Goal: Obtain resource: Obtain resource

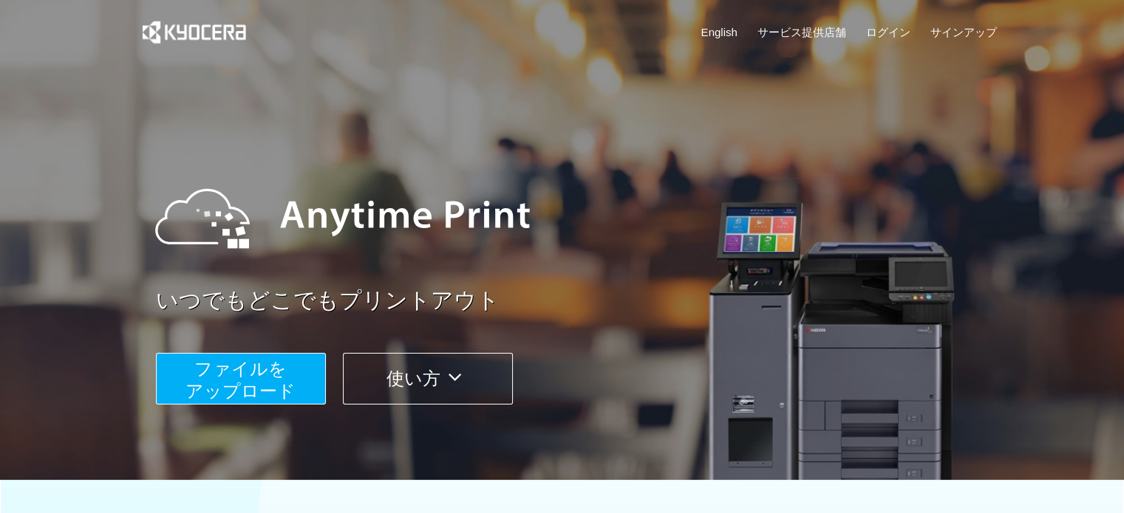
click at [295, 378] on button "ファイルを ​​アップロード" at bounding box center [241, 379] width 170 height 52
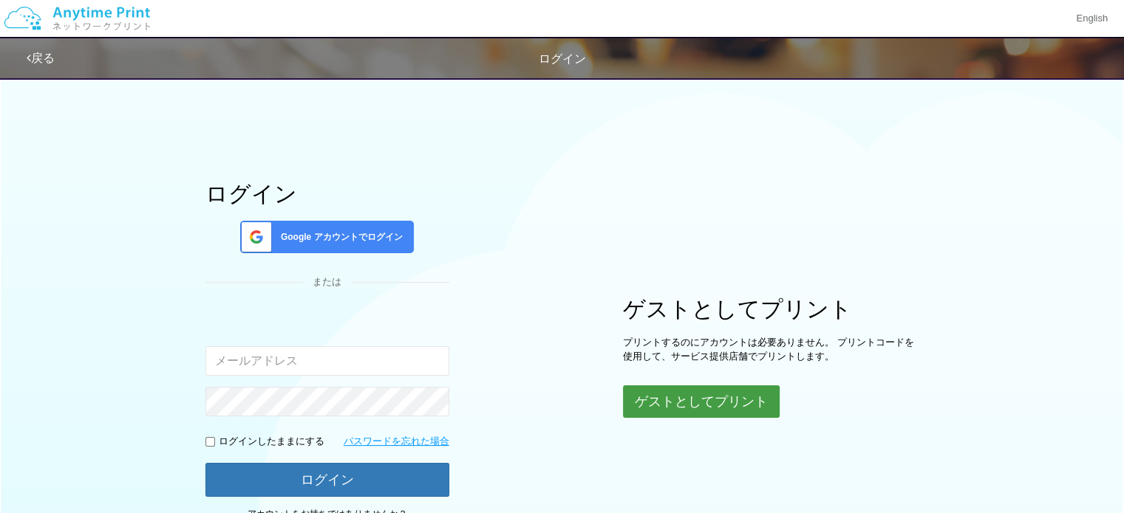
click at [730, 405] on button "ゲストとしてプリント" at bounding box center [701, 402] width 157 height 33
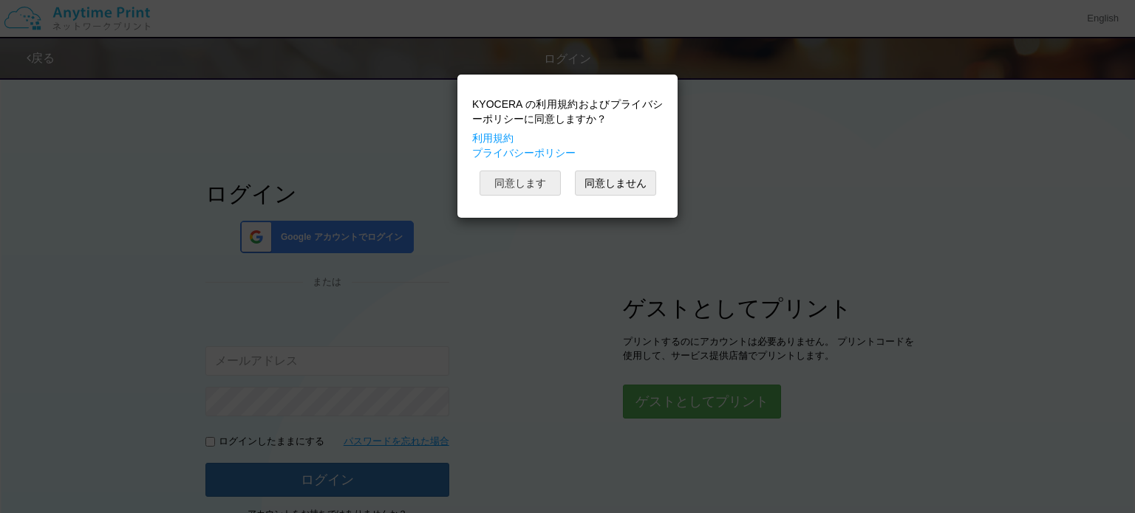
click at [529, 182] on button "同意します" at bounding box center [519, 183] width 81 height 25
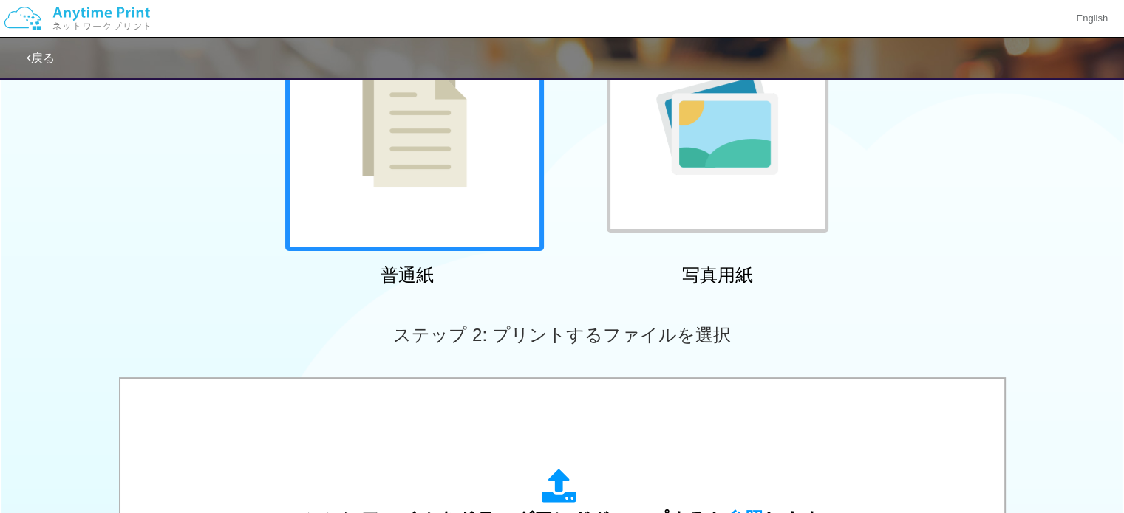
scroll to position [148, 0]
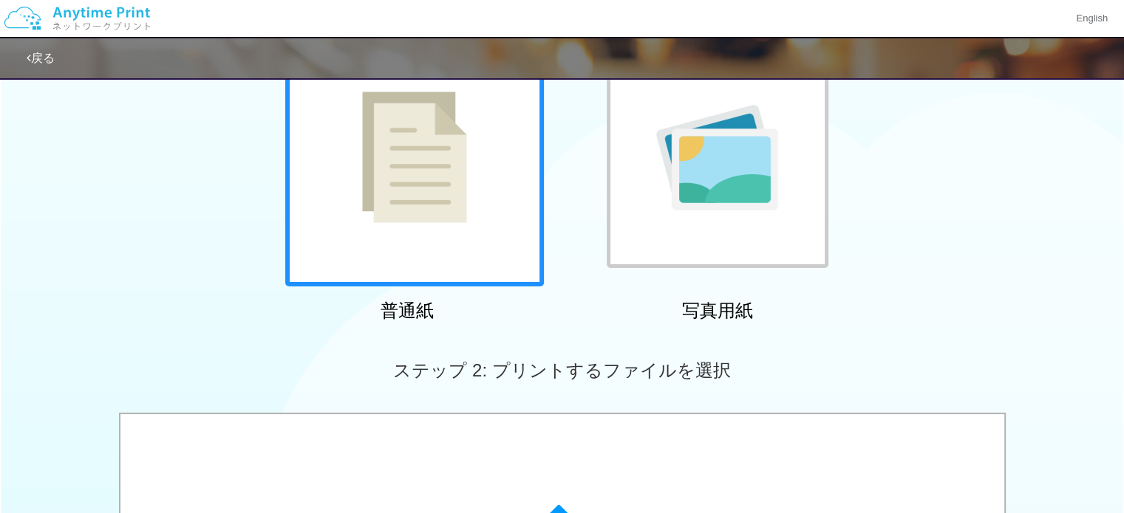
click at [459, 196] on img at bounding box center [414, 157] width 105 height 131
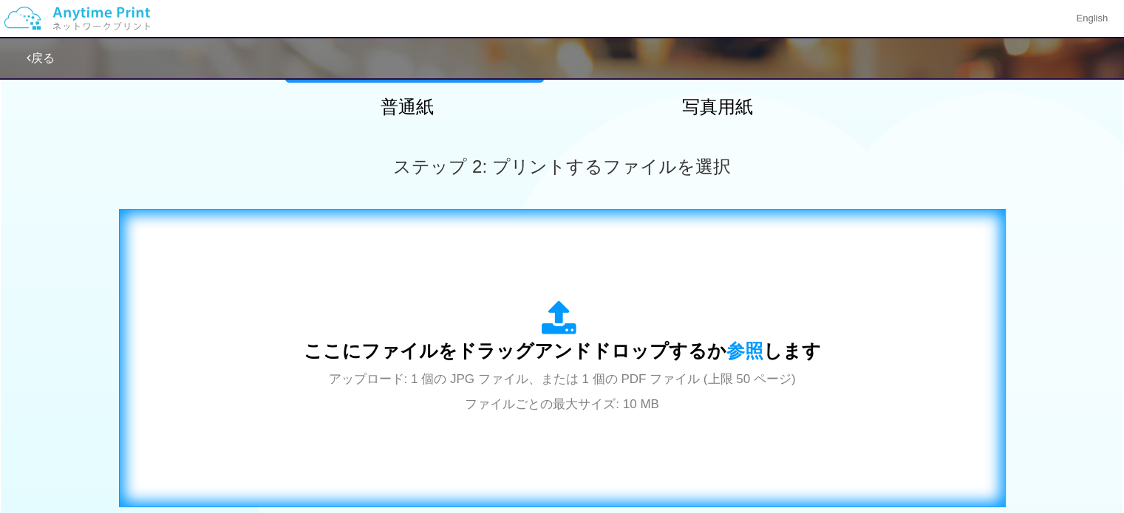
scroll to position [369, 0]
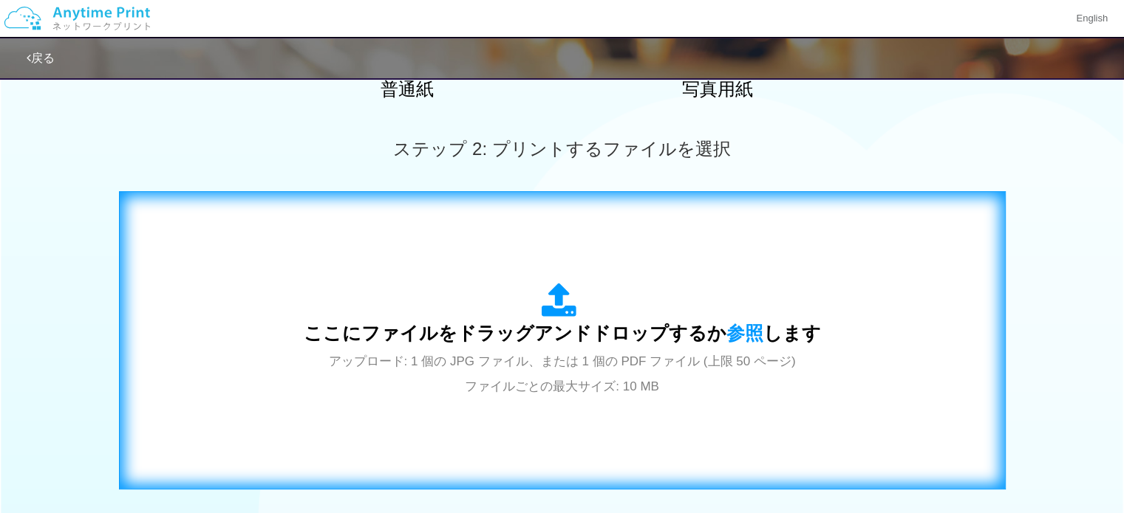
click at [677, 305] on div "ここにファイルをドラッグアンドドロップするか 参照 します アップロード: 1 個の JPG ファイル、または 1 個の PDF ファイル (上限 50 ペー…" at bounding box center [562, 340] width 517 height 115
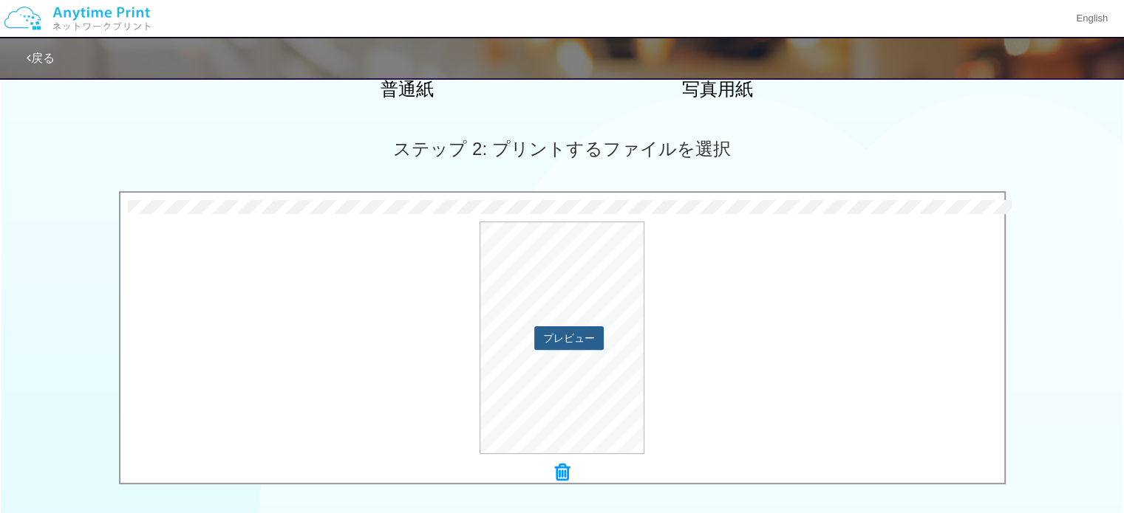
click at [577, 341] on button "プレビュー" at bounding box center [568, 339] width 69 height 24
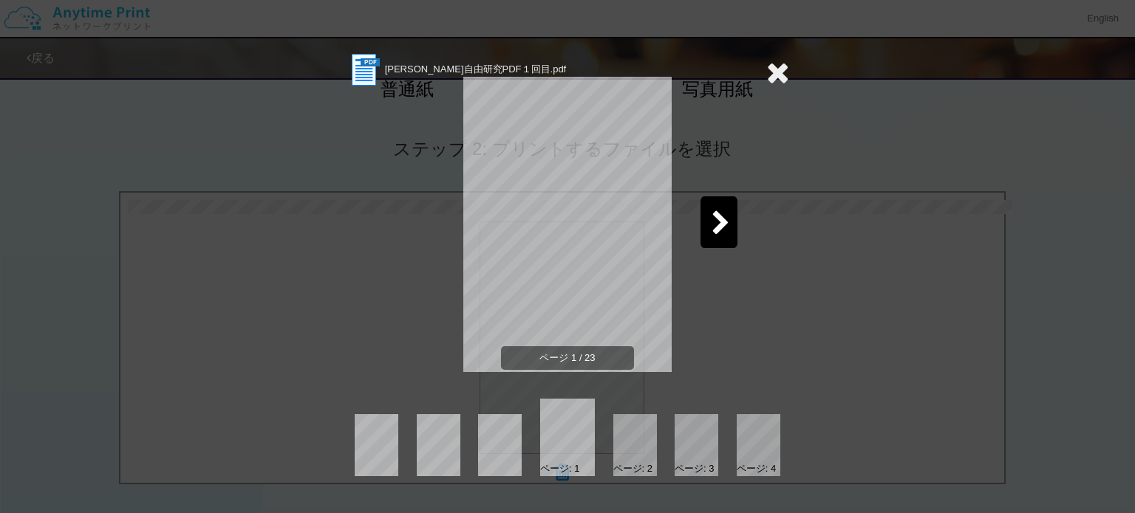
click at [776, 81] on icon at bounding box center [777, 73] width 23 height 30
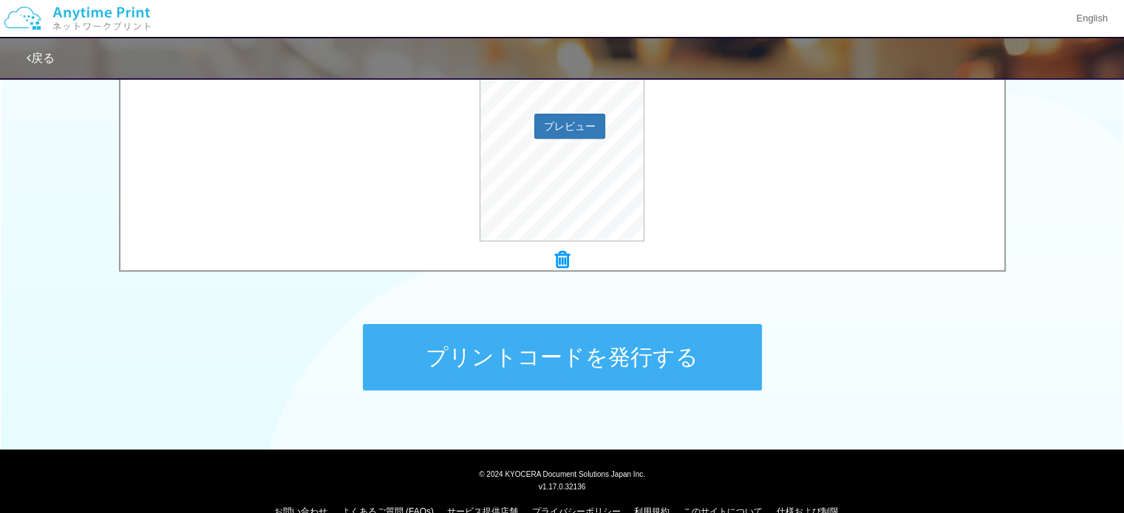
scroll to position [609, 0]
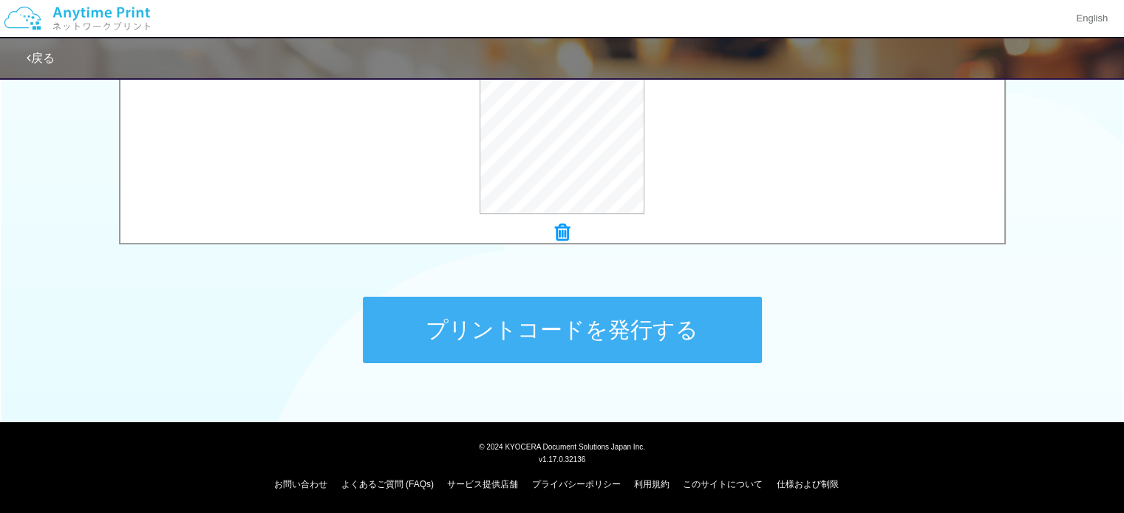
click at [558, 329] on button "プリントコードを発行する" at bounding box center [562, 330] width 399 height 66
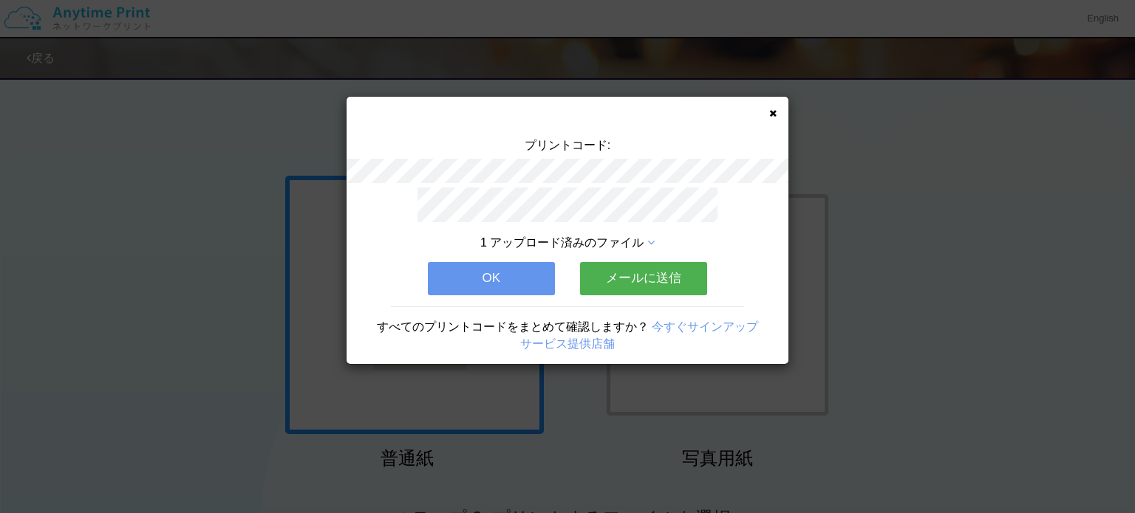
click at [492, 265] on button "OK" at bounding box center [491, 278] width 127 height 33
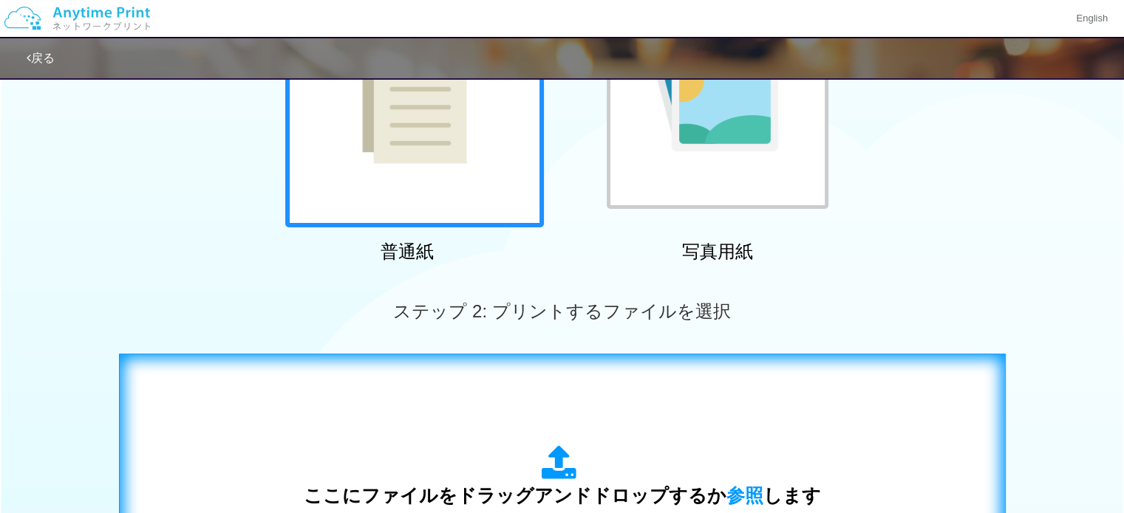
scroll to position [369, 0]
